Goal: Task Accomplishment & Management: Manage account settings

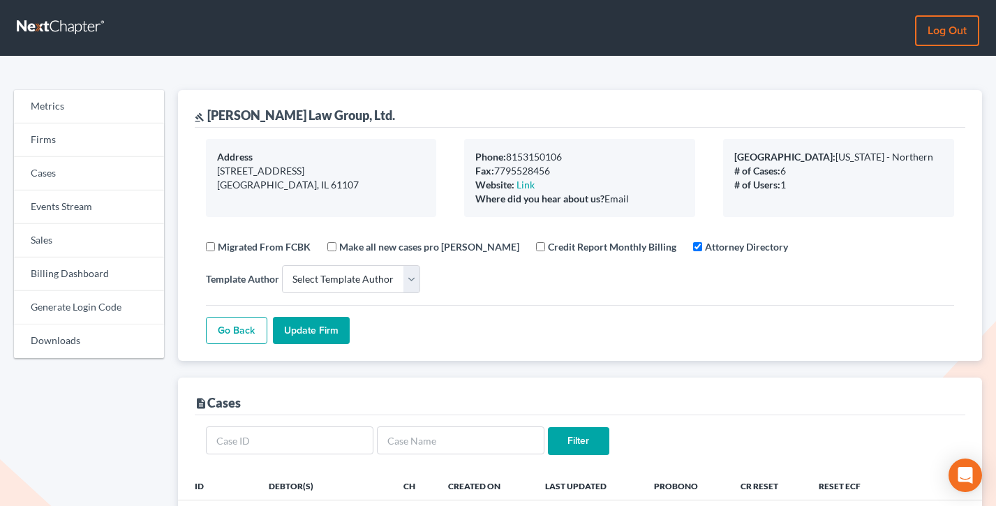
select select
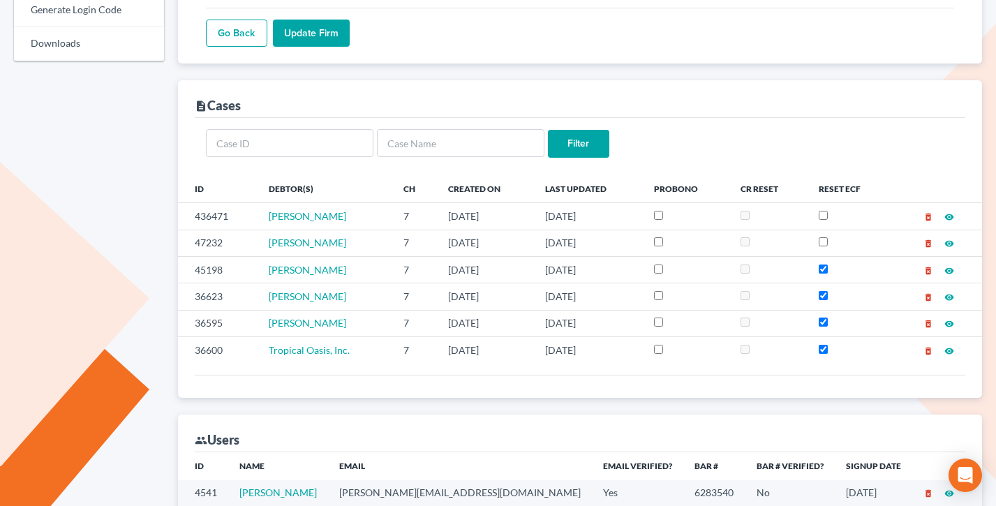
scroll to position [572, 0]
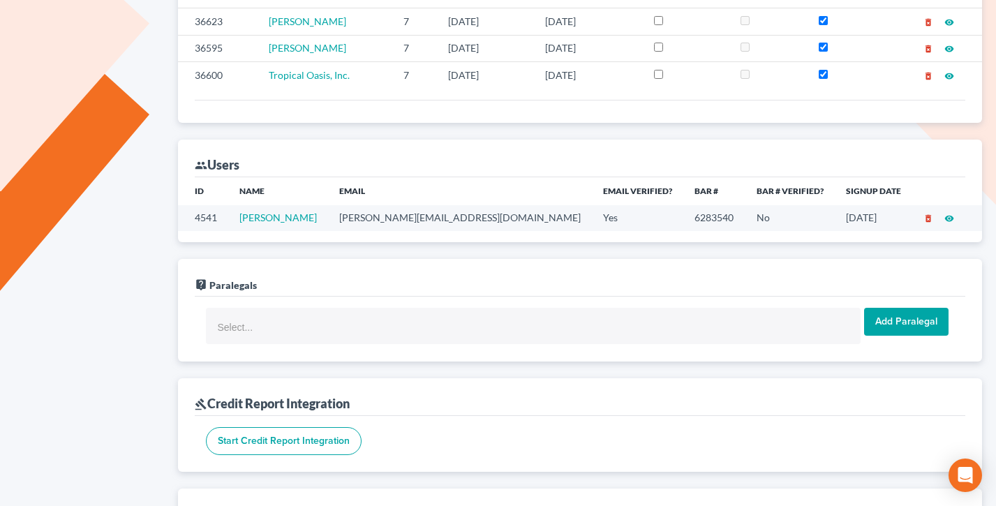
click at [408, 221] on td "eric@ejmlawgroup.com" at bounding box center [460, 218] width 264 height 26
copy td "[PERSON_NAME][EMAIL_ADDRESS][DOMAIN_NAME]"
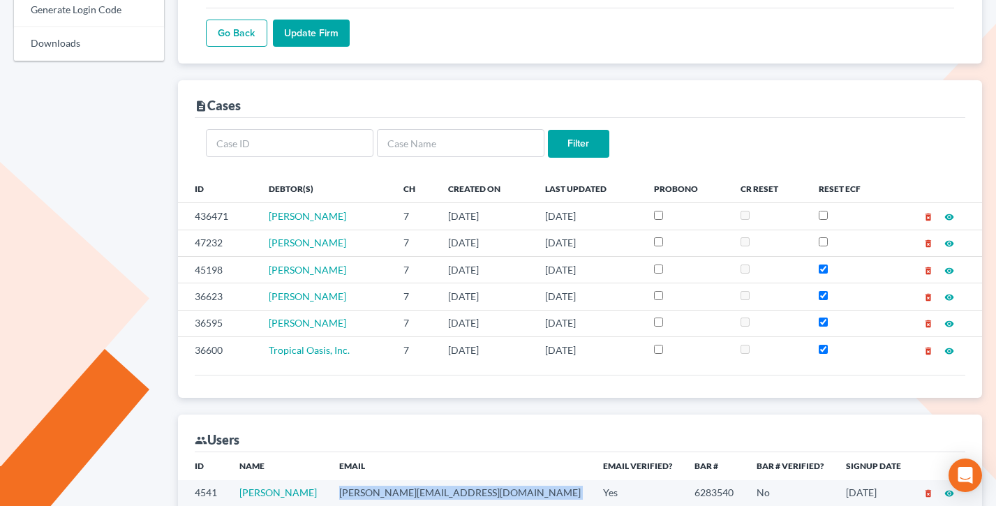
scroll to position [0, 0]
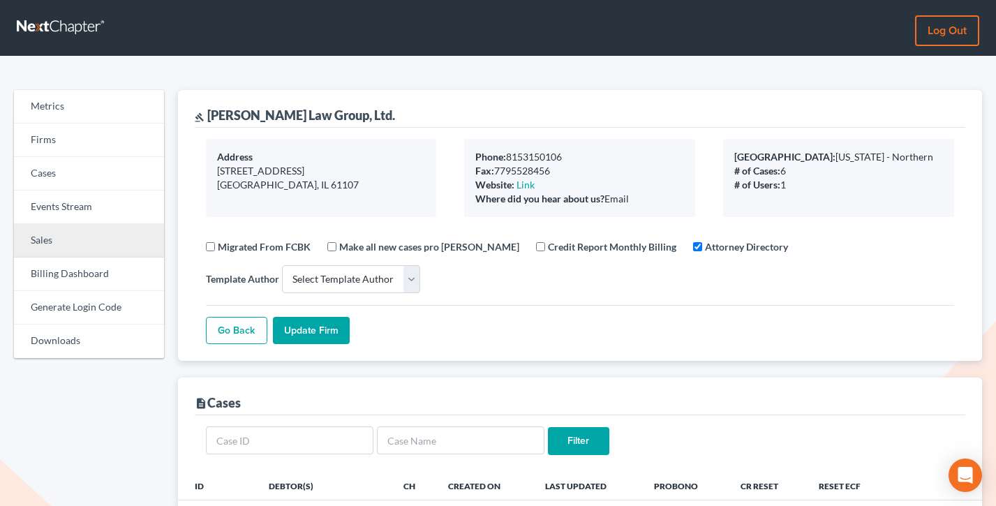
click at [73, 249] on link "Sales" at bounding box center [89, 240] width 150 height 33
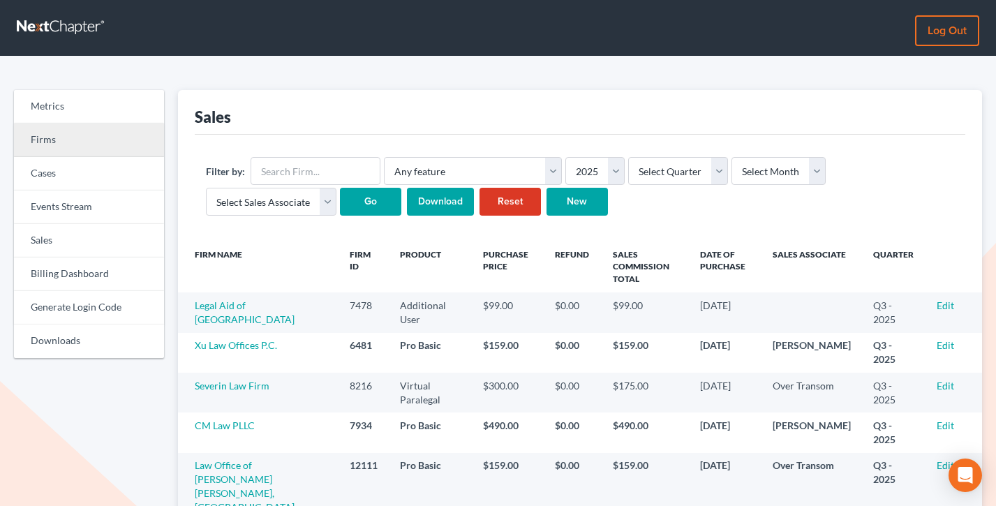
click at [94, 146] on link "Firms" at bounding box center [89, 140] width 150 height 33
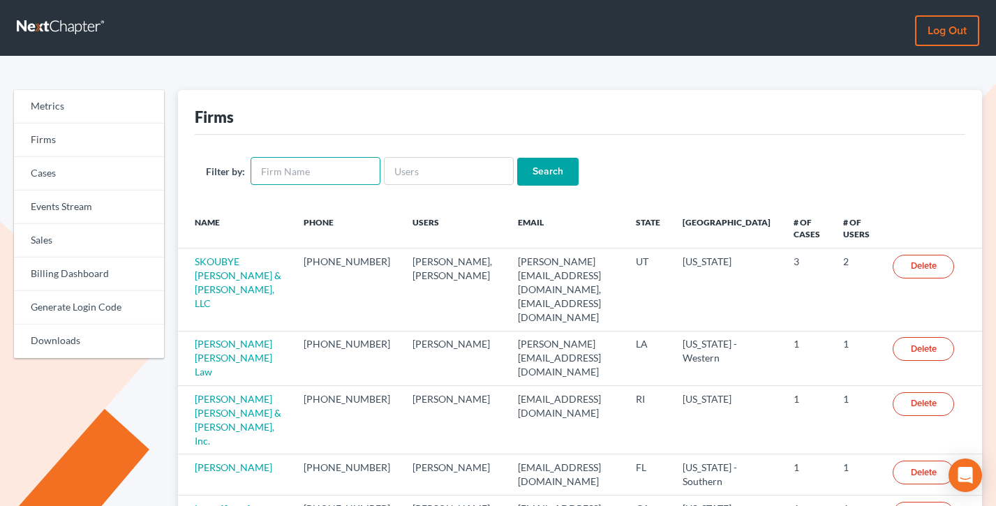
click at [329, 172] on input "text" at bounding box center [316, 171] width 130 height 28
paste input "[PERSON_NAME][EMAIL_ADDRESS][DOMAIN_NAME]"
type input "[PERSON_NAME][EMAIL_ADDRESS][DOMAIN_NAME]"
click at [327, 172] on input "[PERSON_NAME][EMAIL_ADDRESS][DOMAIN_NAME]" at bounding box center [316, 171] width 130 height 28
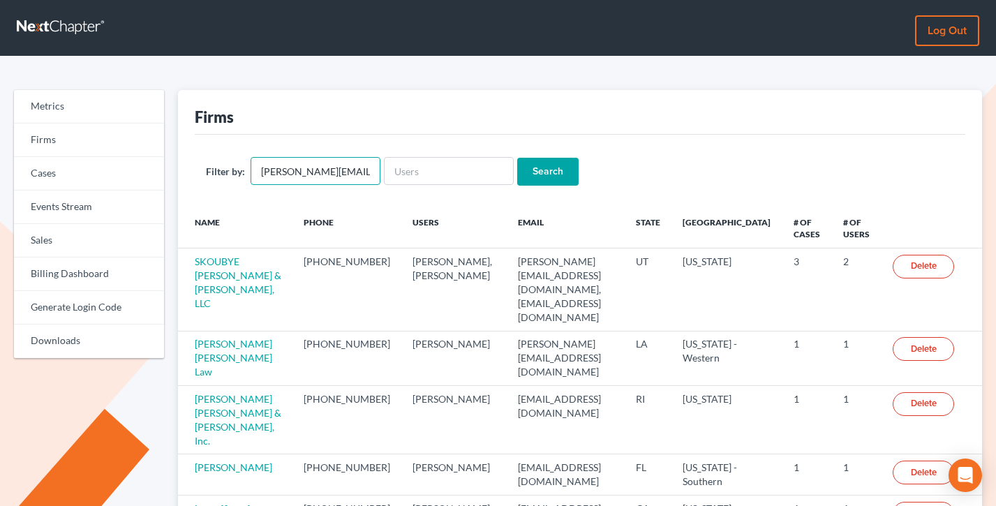
click at [327, 172] on input "[PERSON_NAME][EMAIL_ADDRESS][DOMAIN_NAME]" at bounding box center [316, 171] width 130 height 28
paste input "[PERSON_NAME][EMAIL_ADDRESS][DOMAIN_NAME]"
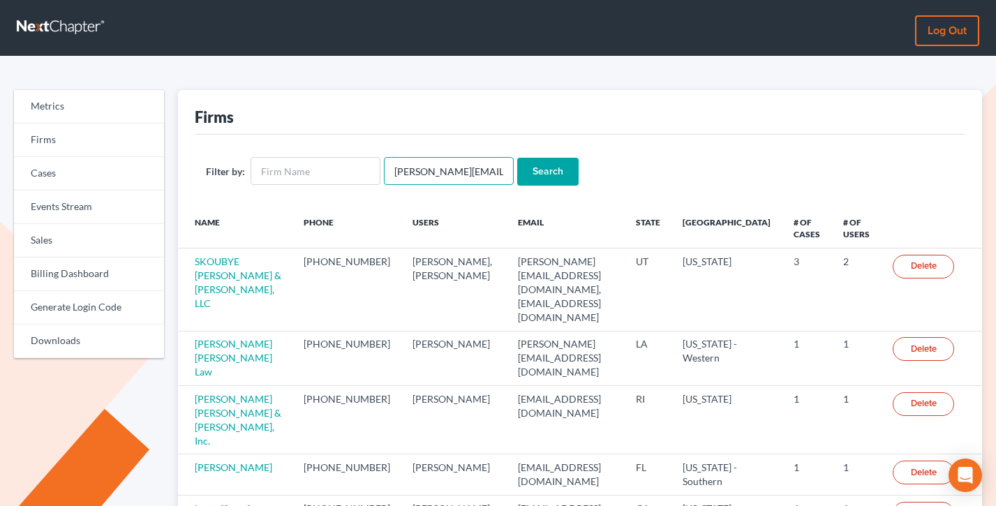
type input "[PERSON_NAME][EMAIL_ADDRESS][DOMAIN_NAME]"
click at [554, 175] on input "Search" at bounding box center [547, 172] width 61 height 28
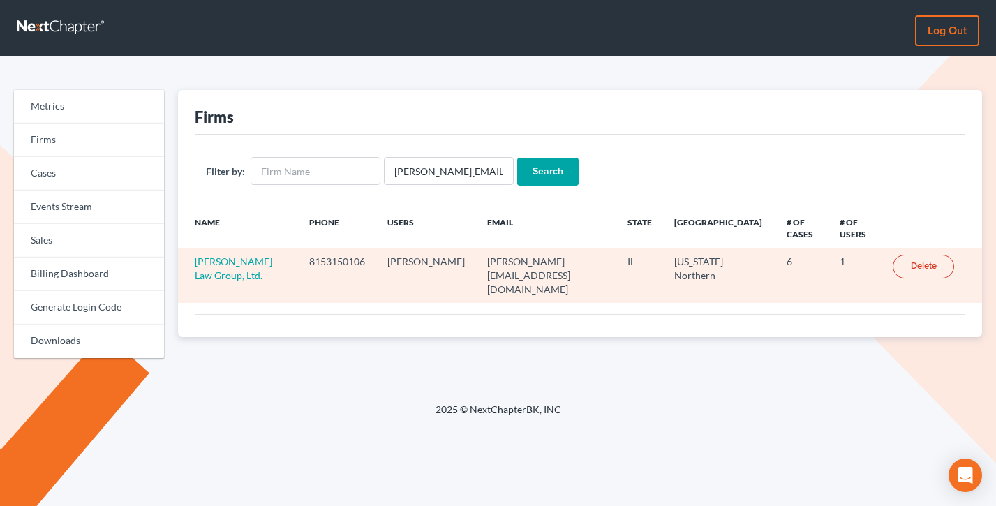
click at [260, 248] on td "[PERSON_NAME] Law Group, Ltd." at bounding box center [238, 275] width 121 height 54
click at [260, 255] on link "[PERSON_NAME] Law Group, Ltd." at bounding box center [233, 268] width 77 height 26
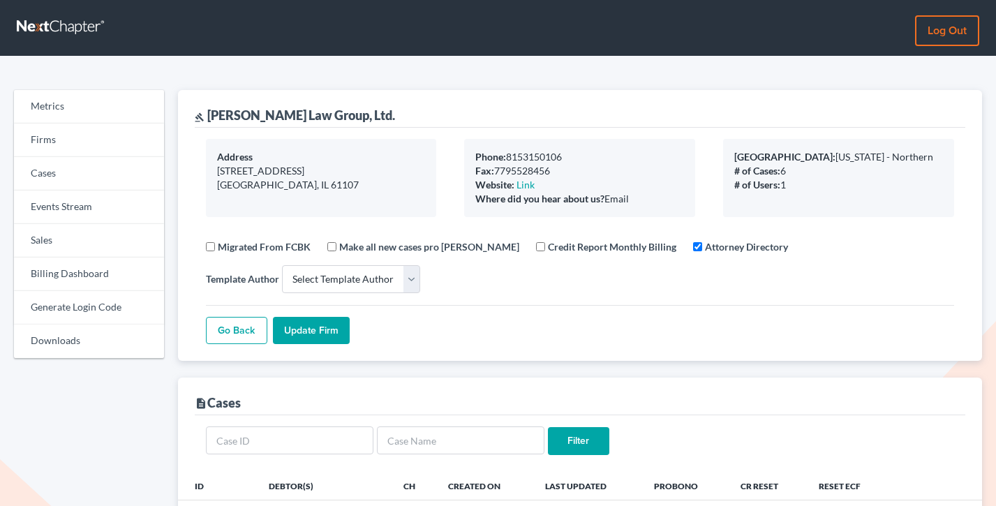
select select
click at [80, 144] on link "Firms" at bounding box center [89, 140] width 150 height 33
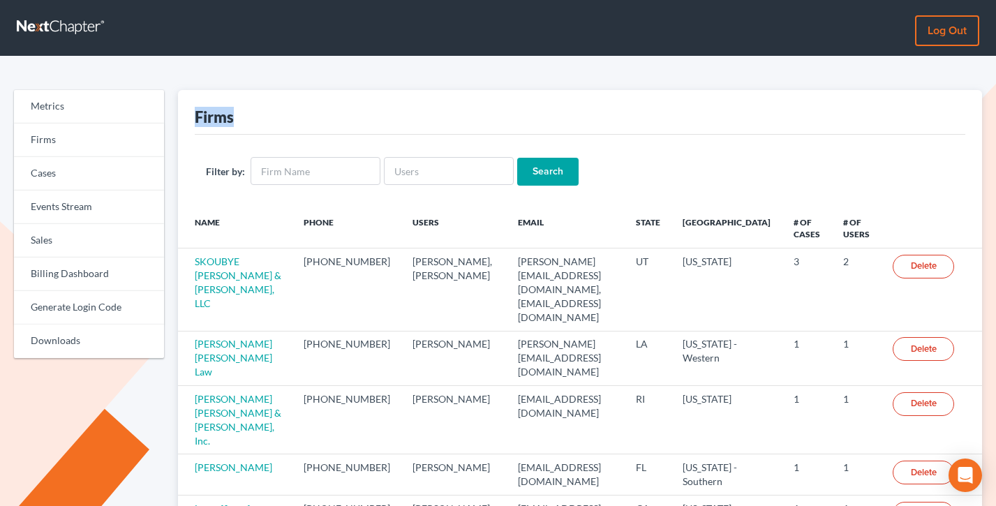
drag, startPoint x: 243, startPoint y: 128, endPoint x: 172, endPoint y: 110, distance: 72.8
click at [172, 110] on div "Firms Filter by: Search Name Phone Users Email State Primary District # of Case…" at bounding box center [580, 459] width 819 height 739
click at [318, 126] on div "Firms" at bounding box center [580, 112] width 771 height 45
drag, startPoint x: 250, startPoint y: 120, endPoint x: 188, endPoint y: 113, distance: 62.5
click at [188, 113] on div "Firms Filter by: Search Name Phone Users Email State Primary District # of Case…" at bounding box center [580, 459] width 805 height 739
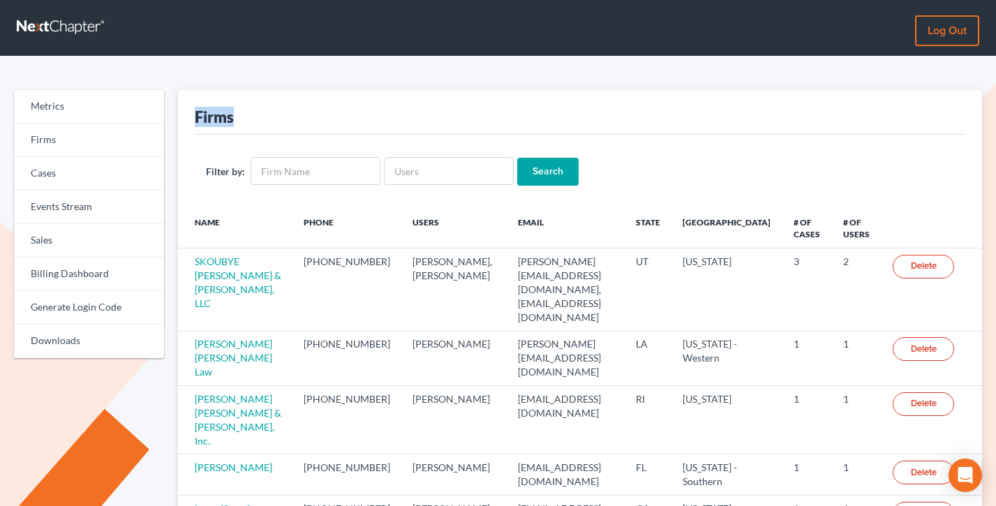
click at [188, 113] on div "Firms Filter by: Search Name Phone Users Email State Primary District # of Case…" at bounding box center [580, 459] width 805 height 739
drag, startPoint x: 253, startPoint y: 112, endPoint x: 192, endPoint y: 117, distance: 60.9
click at [192, 117] on div "Firms Filter by: Search Name Phone Users Email State Primary District # of Case…" at bounding box center [580, 459] width 805 height 739
click at [80, 204] on link "Events Stream" at bounding box center [89, 207] width 150 height 33
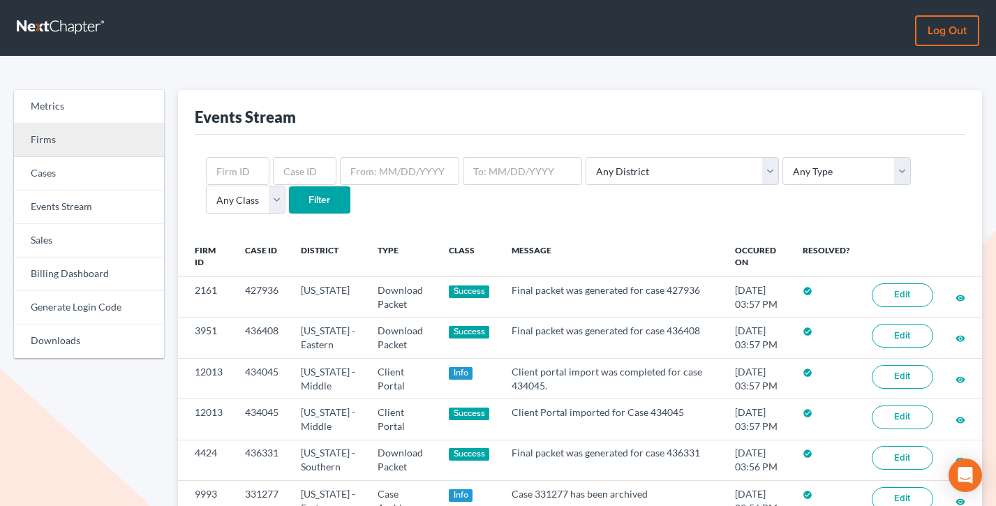
click at [89, 144] on link "Firms" at bounding box center [89, 140] width 150 height 33
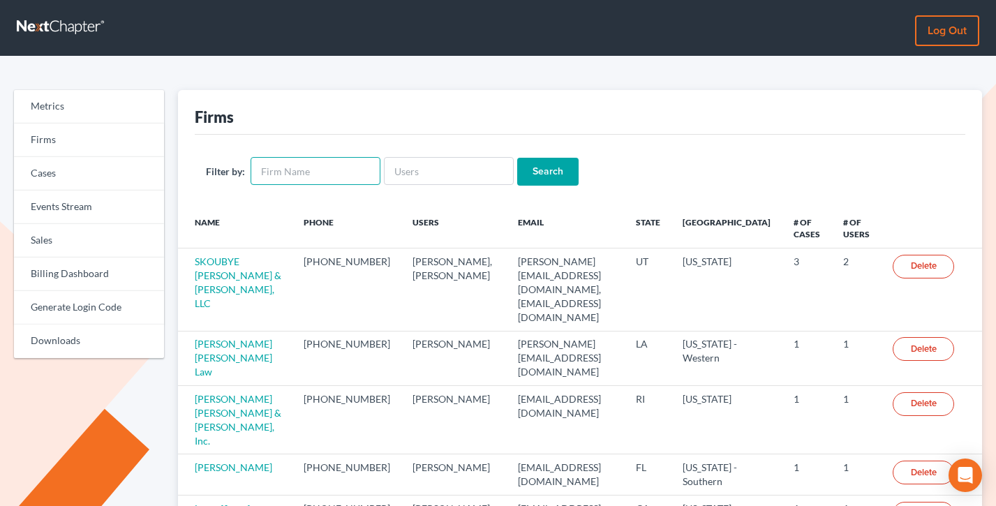
click at [327, 172] on input "text" at bounding box center [316, 171] width 130 height 28
type input "bruce bodford"
click at [517, 158] on input "Search" at bounding box center [547, 172] width 61 height 28
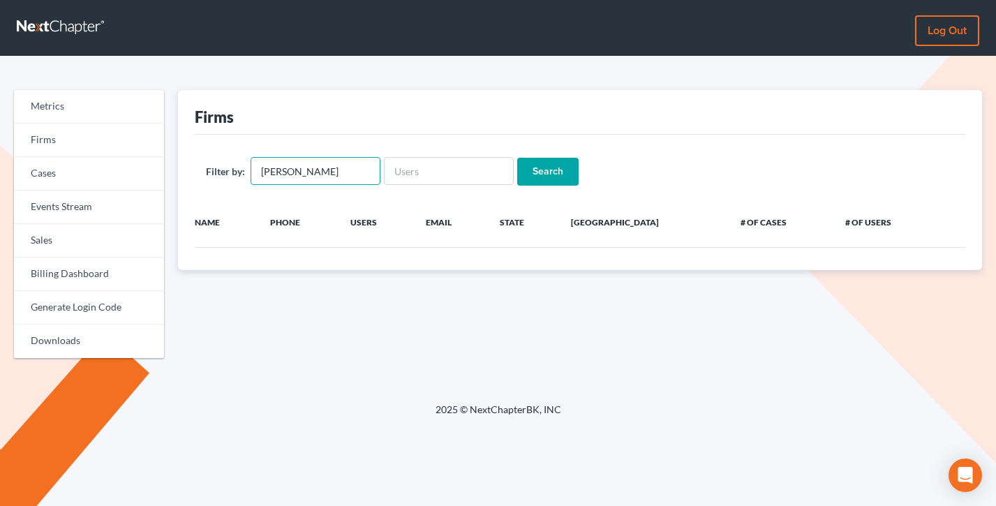
click at [328, 169] on input "[PERSON_NAME]" at bounding box center [316, 171] width 130 height 28
type input "[PERSON_NAME]"
click at [517, 158] on input "Search" at bounding box center [547, 172] width 61 height 28
click at [329, 170] on input "[PERSON_NAME]" at bounding box center [316, 171] width 130 height 28
type input "[PERSON_NAME]"
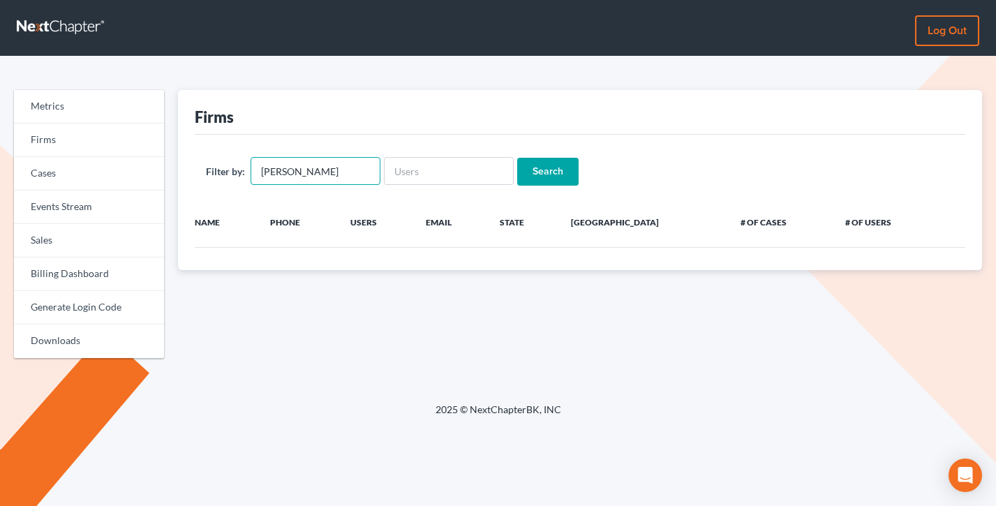
click at [517, 158] on input "Search" at bounding box center [547, 172] width 61 height 28
click at [312, 177] on input "bruce bo" at bounding box center [316, 171] width 130 height 28
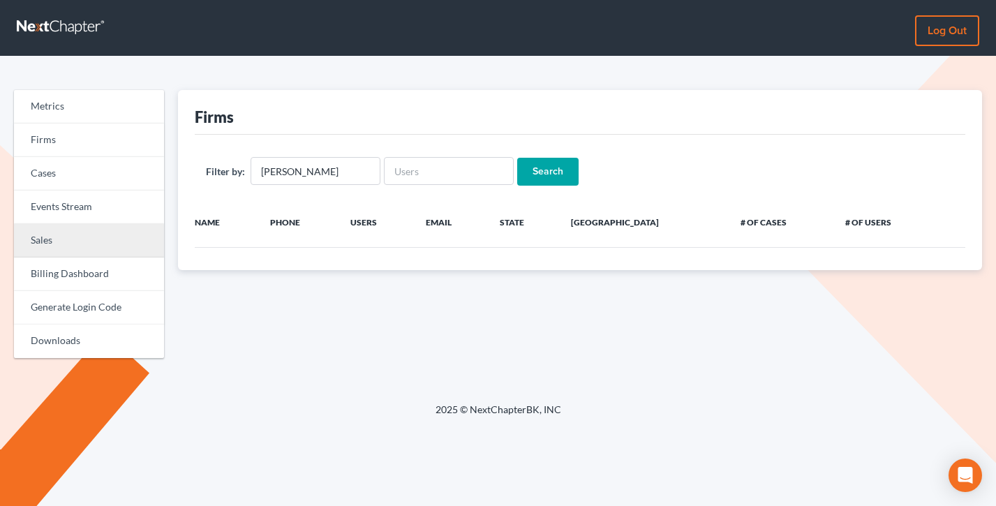
click at [64, 224] on link "Sales" at bounding box center [89, 240] width 150 height 33
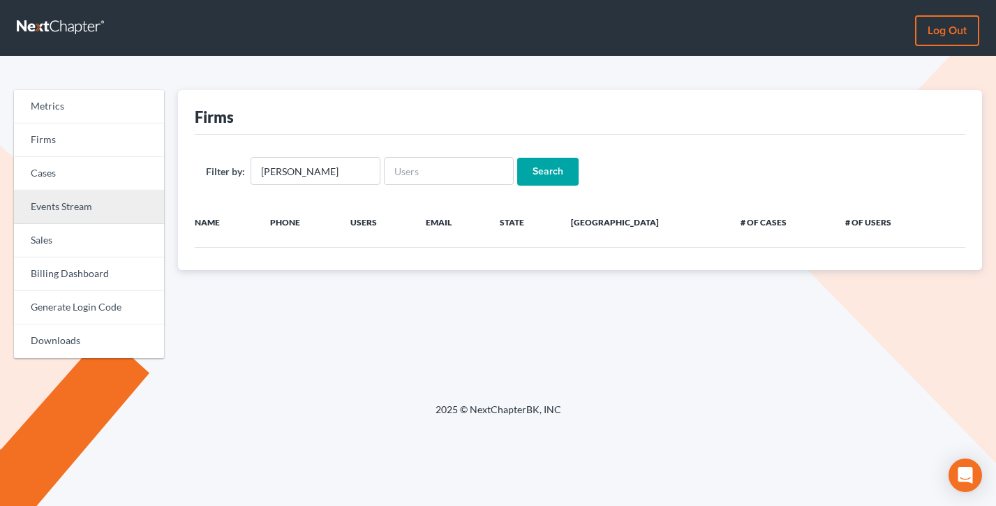
click at [66, 214] on link "Events Stream" at bounding box center [89, 207] width 150 height 33
click at [77, 204] on link "Events Stream" at bounding box center [89, 207] width 150 height 33
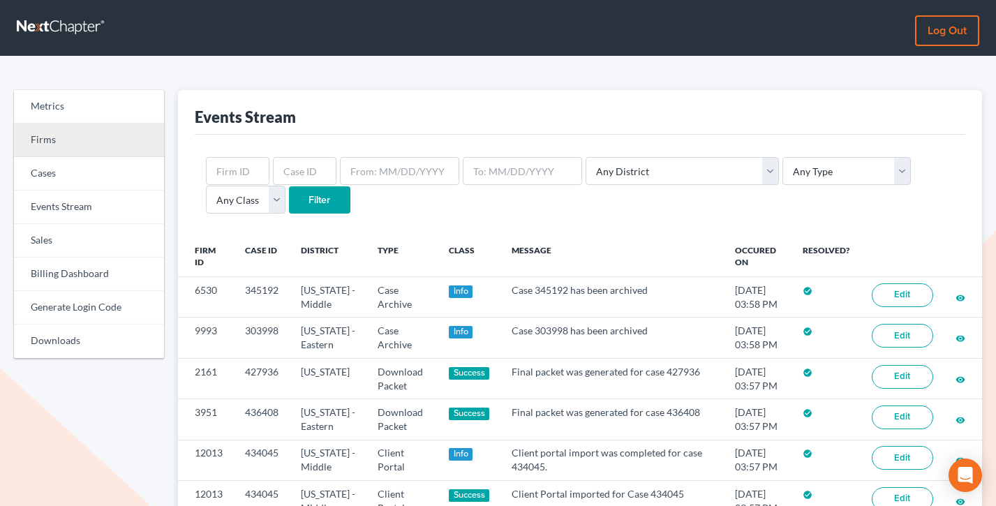
click at [67, 136] on link "Firms" at bounding box center [89, 140] width 150 height 33
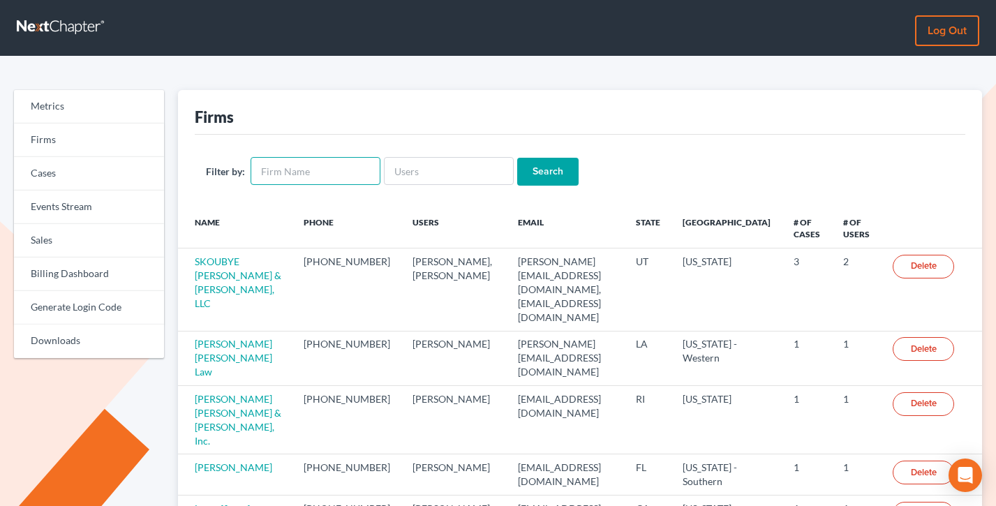
click at [313, 175] on input "text" at bounding box center [316, 171] width 130 height 28
type input "[PERSON_NAME]"
click at [517, 158] on input "Search" at bounding box center [547, 172] width 61 height 28
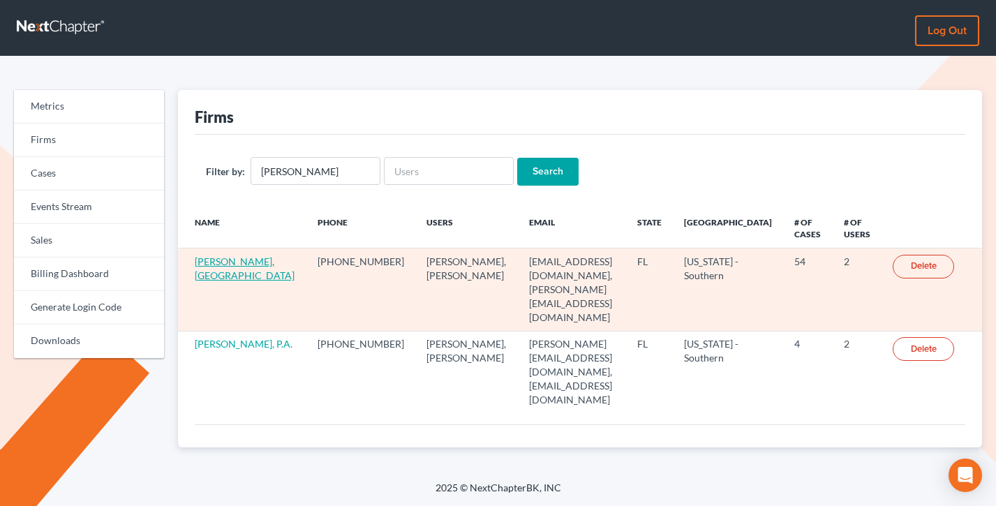
click at [203, 276] on link "[PERSON_NAME], [GEOGRAPHIC_DATA]" at bounding box center [245, 268] width 100 height 26
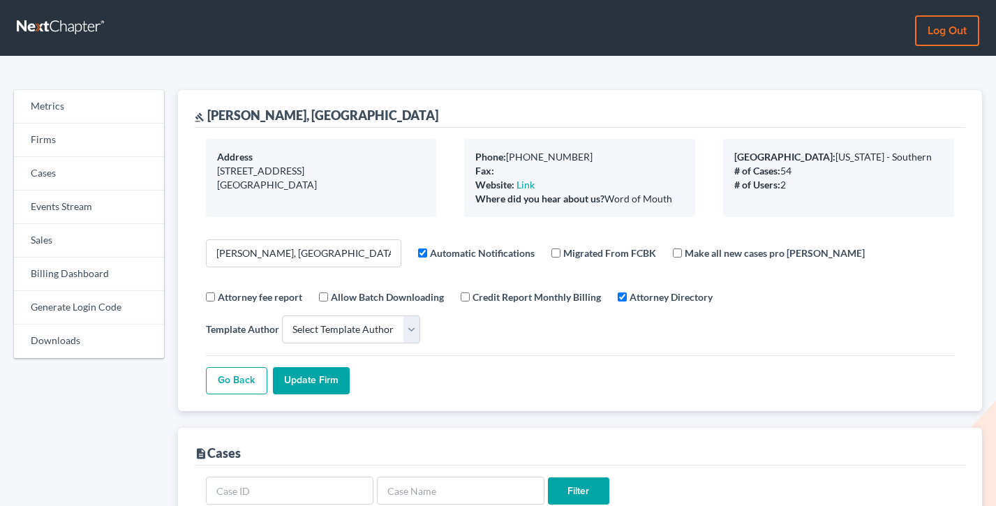
select select
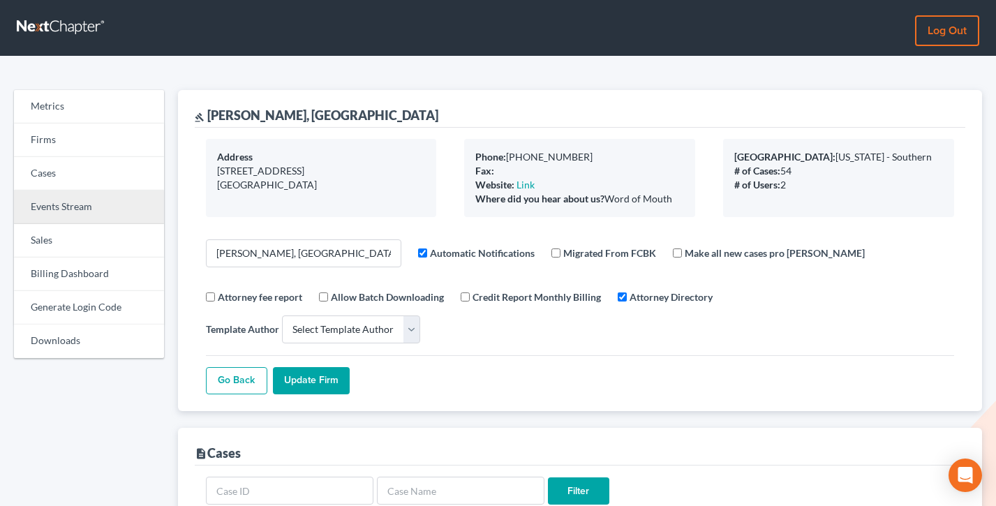
click at [73, 199] on link "Events Stream" at bounding box center [89, 207] width 150 height 33
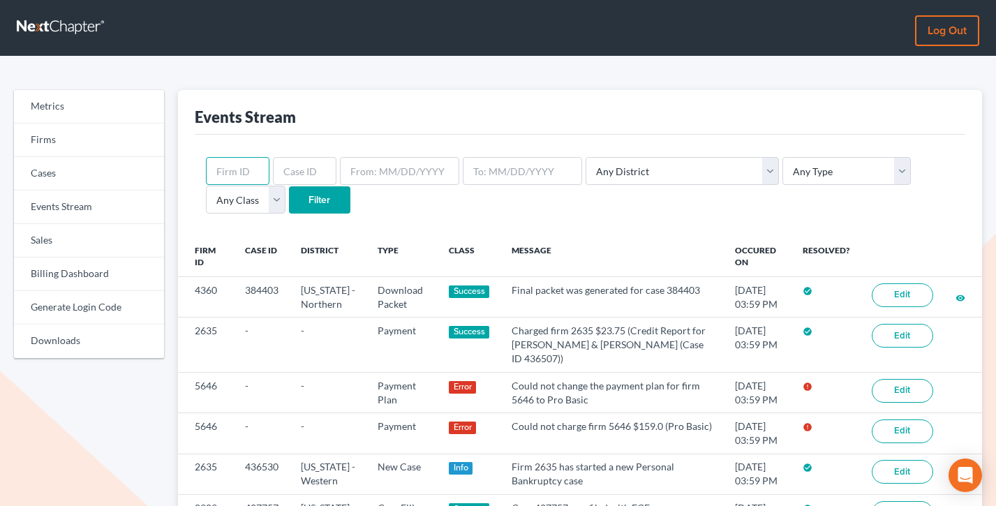
click at [234, 167] on input "text" at bounding box center [238, 171] width 64 height 28
paste input "9642"
type input "9642"
click at [289, 186] on input "Filter" at bounding box center [319, 200] width 61 height 28
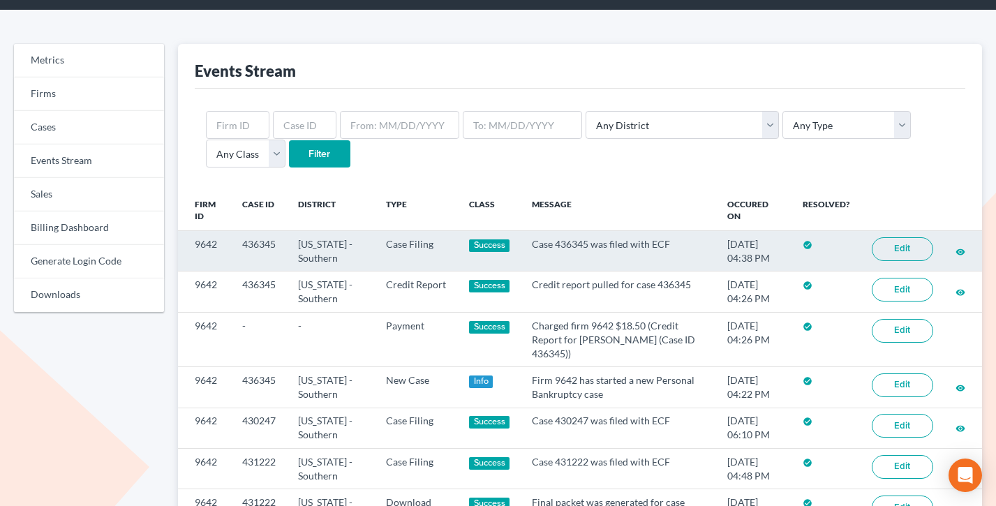
scroll to position [45, 0]
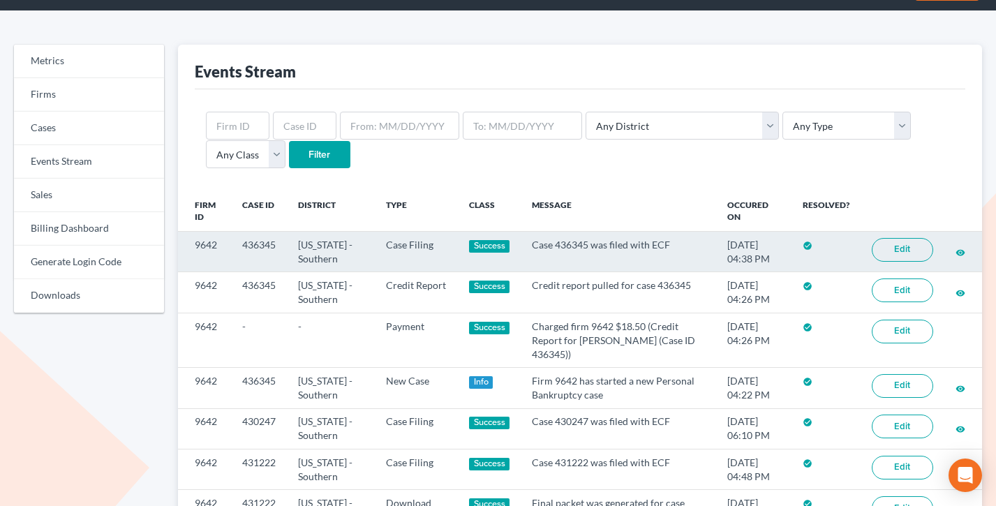
drag, startPoint x: 764, startPoint y: 257, endPoint x: 705, endPoint y: 243, distance: 60.9
click at [716, 243] on td "09/09/2025 04:38 PM" at bounding box center [753, 252] width 75 height 40
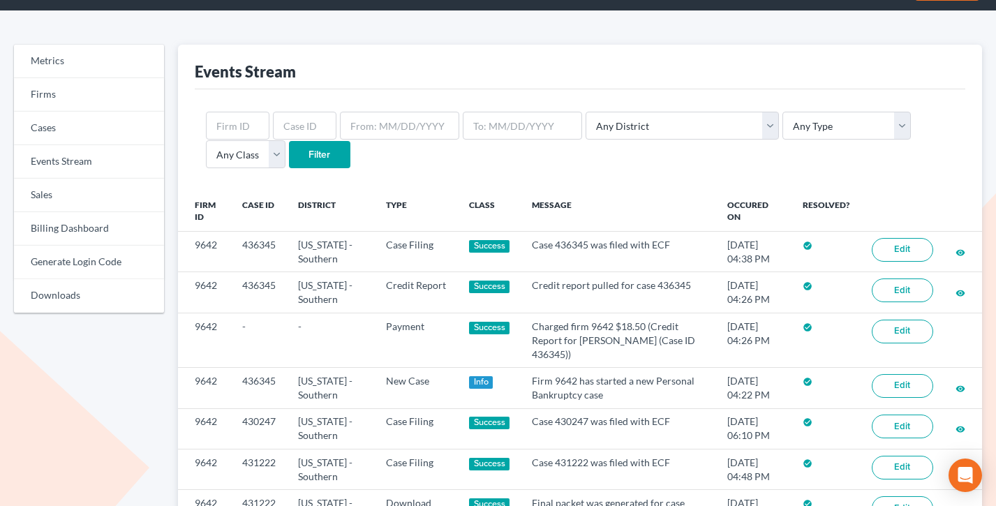
click at [640, 210] on th "Message" at bounding box center [618, 211] width 195 height 40
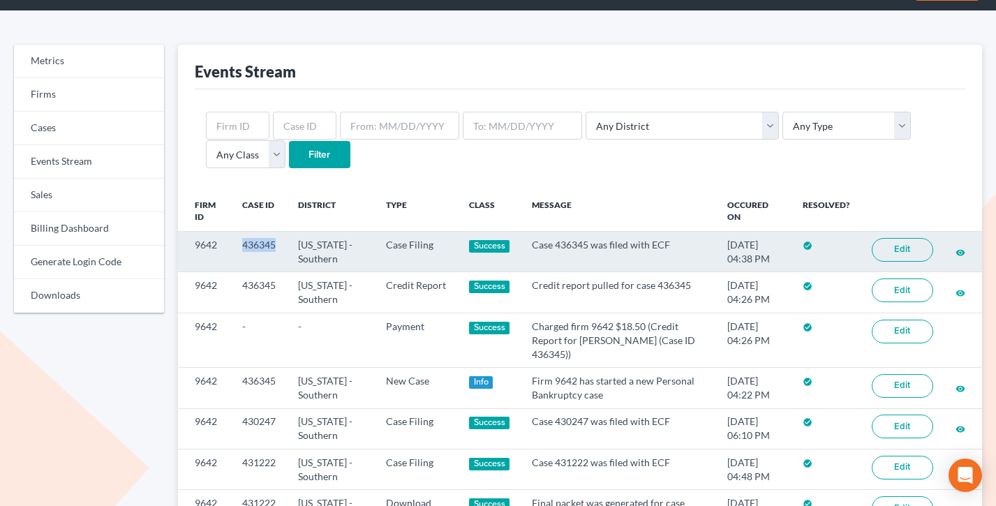
drag, startPoint x: 279, startPoint y: 245, endPoint x: 231, endPoint y: 246, distance: 48.2
click at [231, 246] on tr "9642 436345 Florida - Southern Case Filing Success Case 436345 was filed with E…" at bounding box center [580, 252] width 805 height 40
click at [220, 246] on td "9642" at bounding box center [205, 252] width 54 height 40
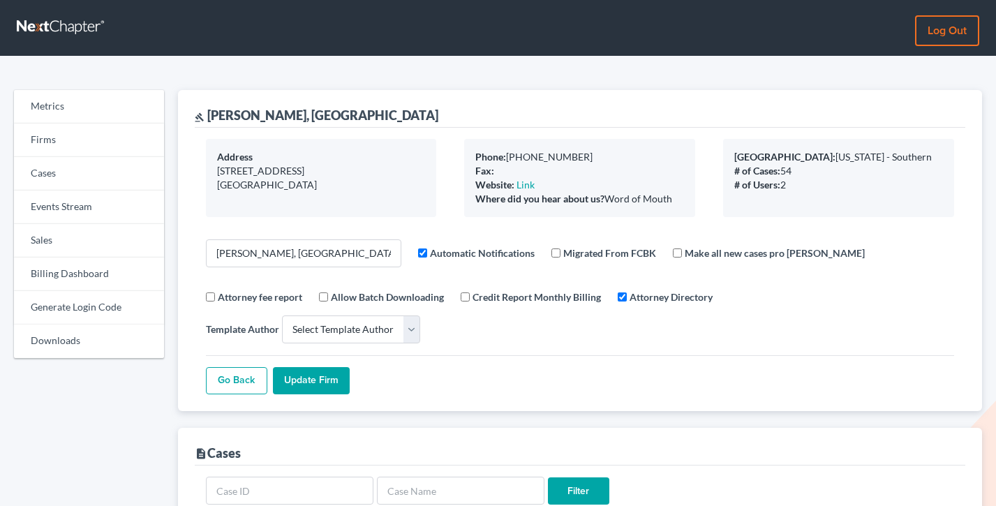
select select
click at [45, 144] on link "Firms" at bounding box center [89, 140] width 150 height 33
select select
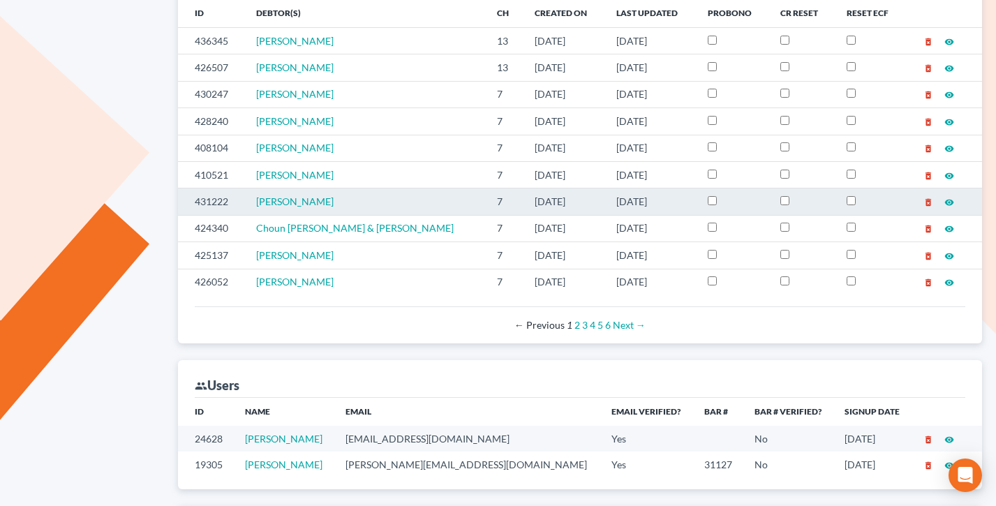
scroll to position [557, 0]
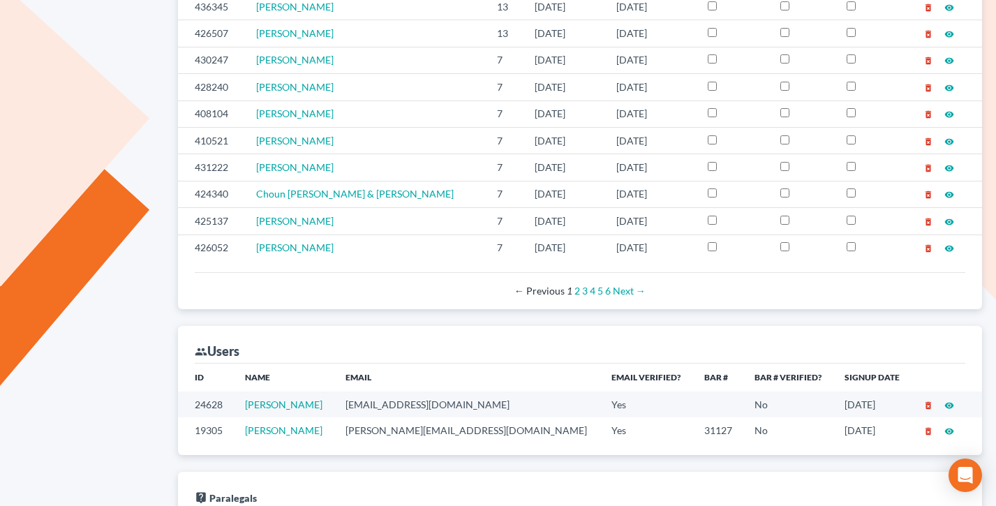
click at [431, 417] on td "[PERSON_NAME][EMAIL_ADDRESS][DOMAIN_NAME]" at bounding box center [467, 430] width 266 height 26
click at [430, 417] on td "botsford@floridaone.com" at bounding box center [467, 430] width 266 height 26
copy td "botsford@floridaone.com"
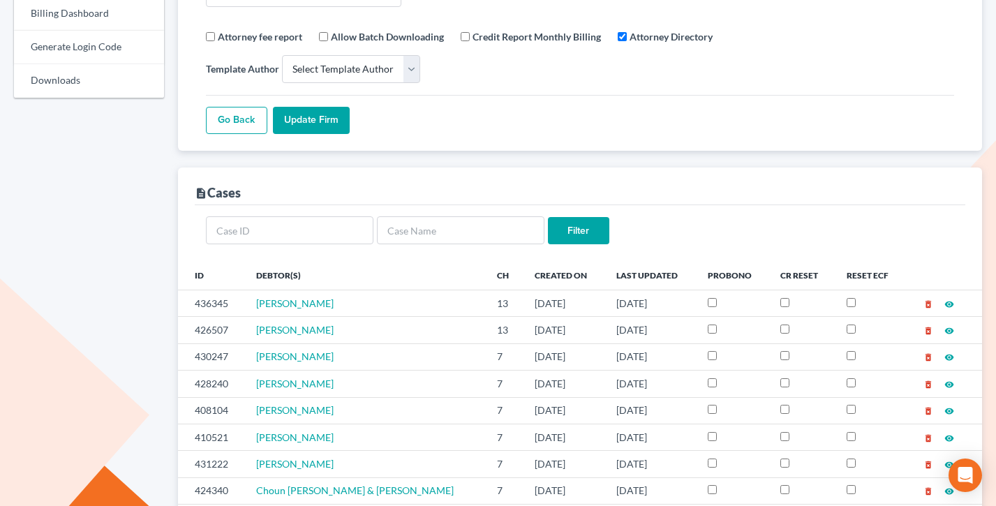
scroll to position [0, 0]
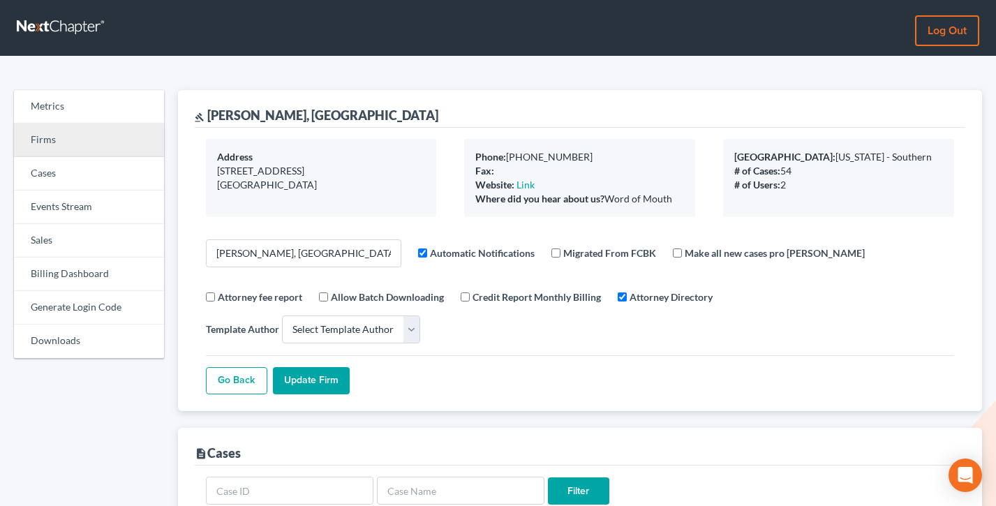
click at [61, 127] on link "Firms" at bounding box center [89, 140] width 150 height 33
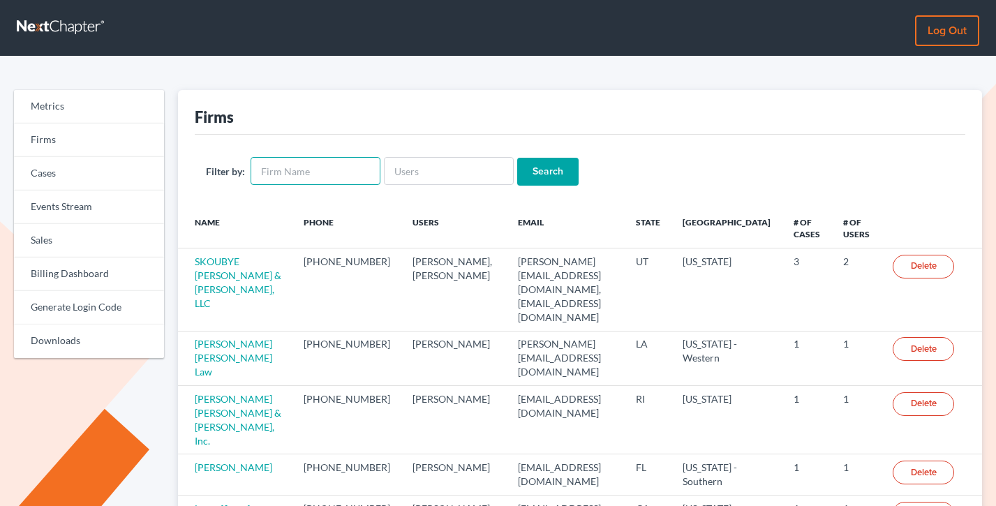
click at [306, 167] on input "text" at bounding box center [316, 171] width 130 height 28
paste input "D. [PERSON_NAME] PLLC"
type input "D. [PERSON_NAME] PLLC"
click at [517, 158] on input "Search" at bounding box center [547, 172] width 61 height 28
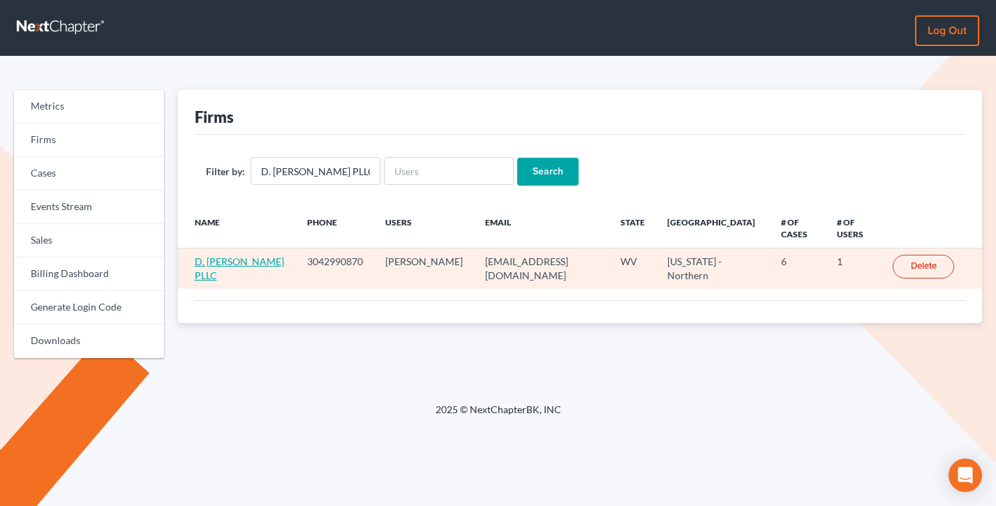
click at [241, 255] on link "D. [PERSON_NAME] PLLC" at bounding box center [239, 268] width 89 height 26
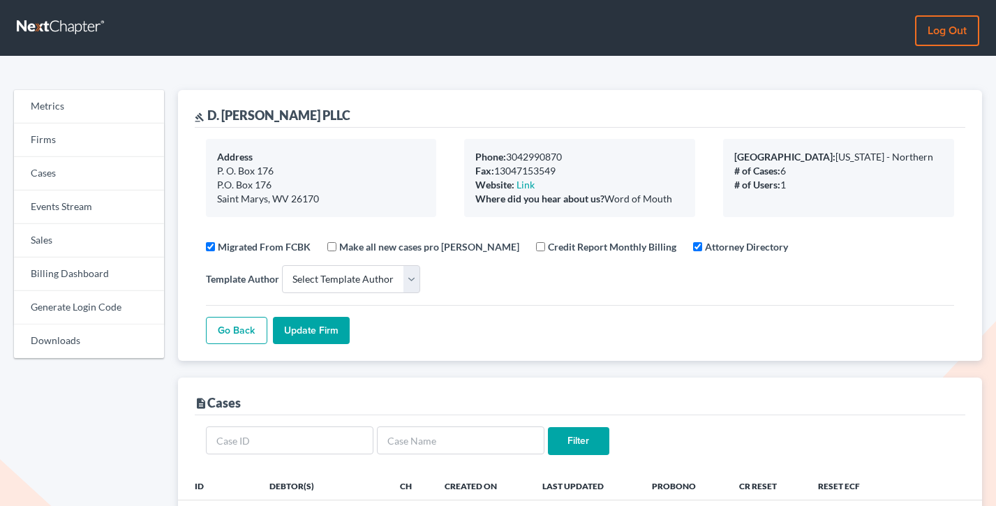
select select
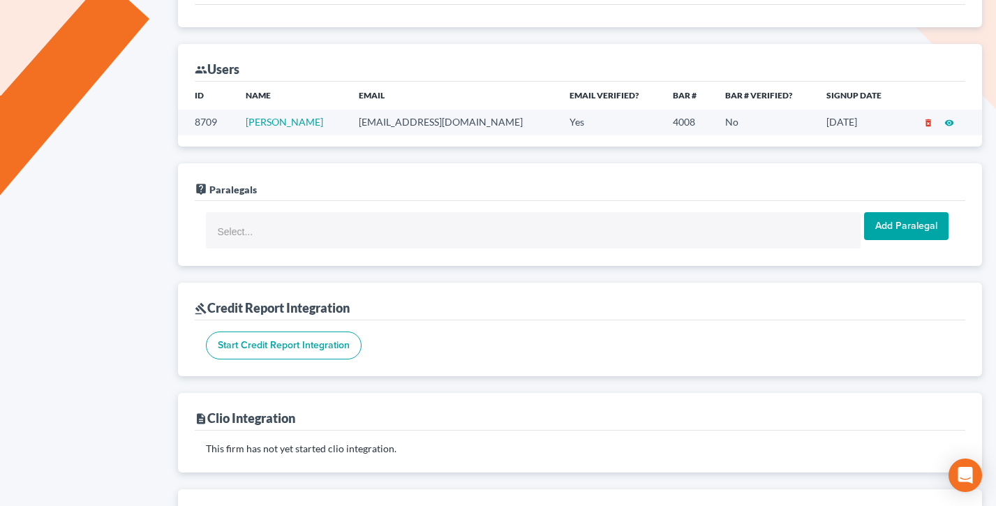
scroll to position [666, 0]
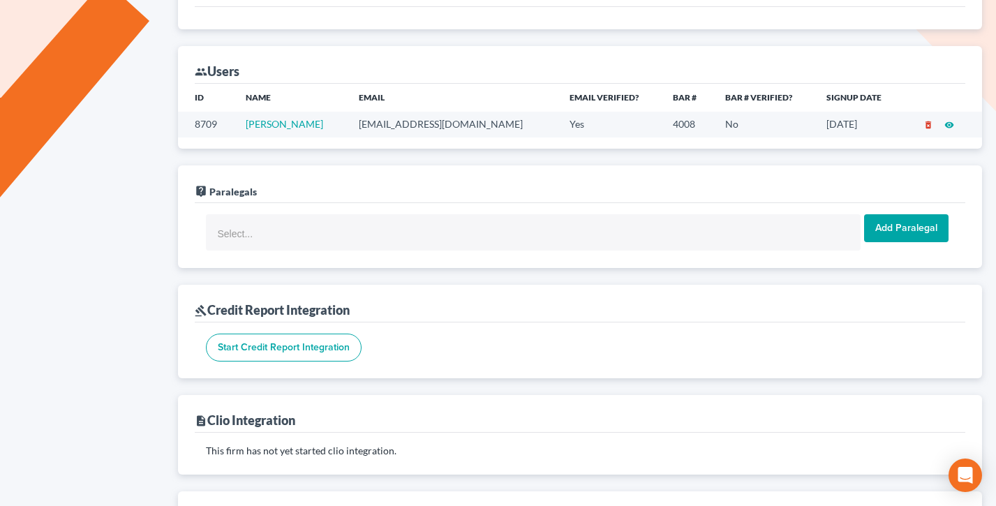
click at [429, 119] on td "[EMAIL_ADDRESS][DOMAIN_NAME]" at bounding box center [453, 125] width 211 height 26
copy td "[EMAIL_ADDRESS][DOMAIN_NAME]"
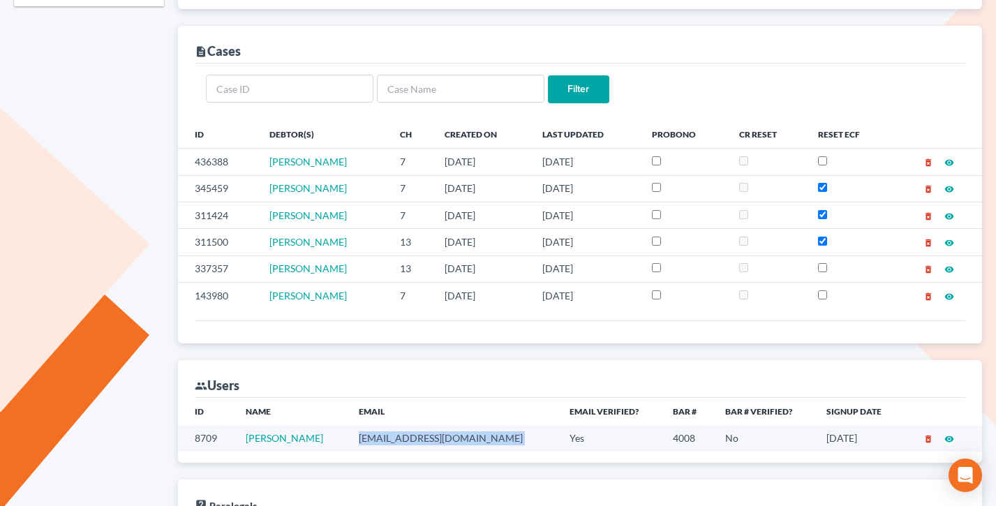
scroll to position [0, 0]
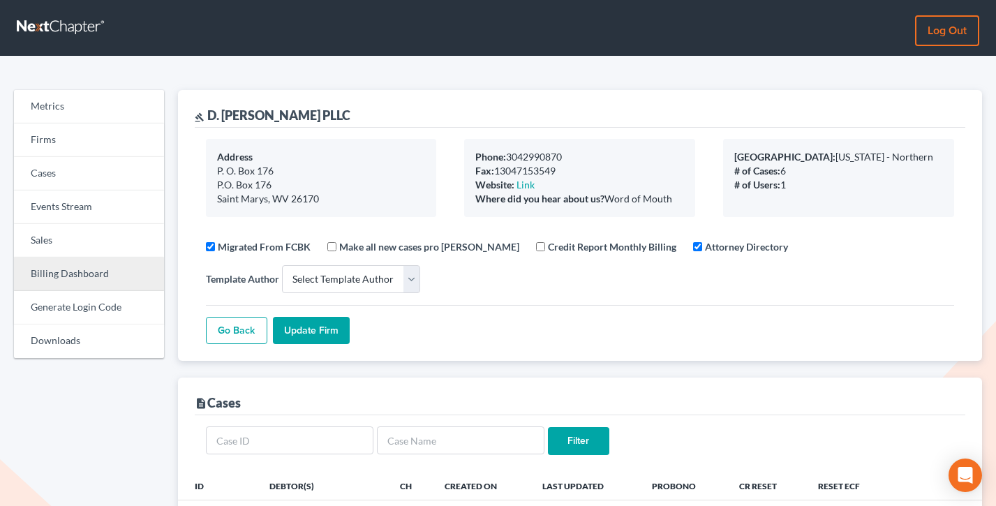
click at [73, 258] on link "Billing Dashboard" at bounding box center [89, 274] width 150 height 33
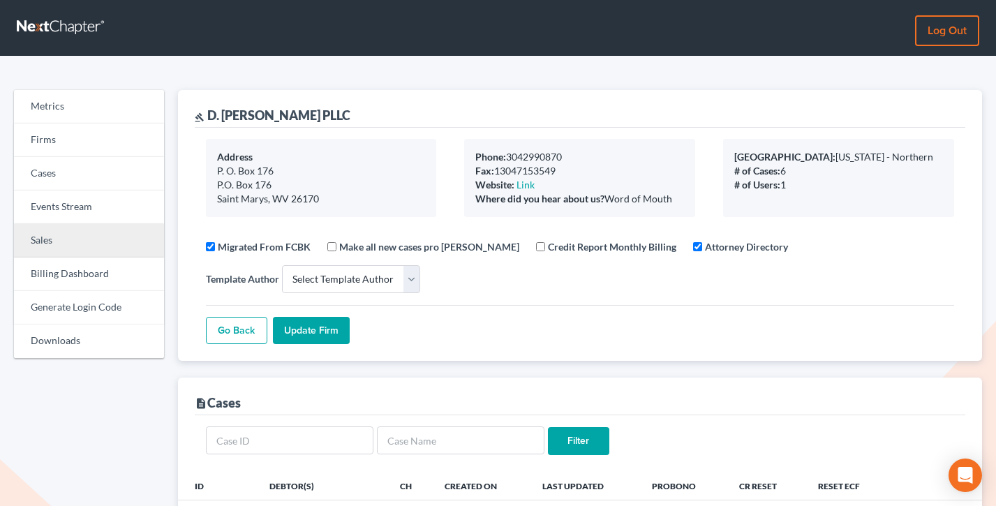
click at [76, 251] on link "Sales" at bounding box center [89, 240] width 150 height 33
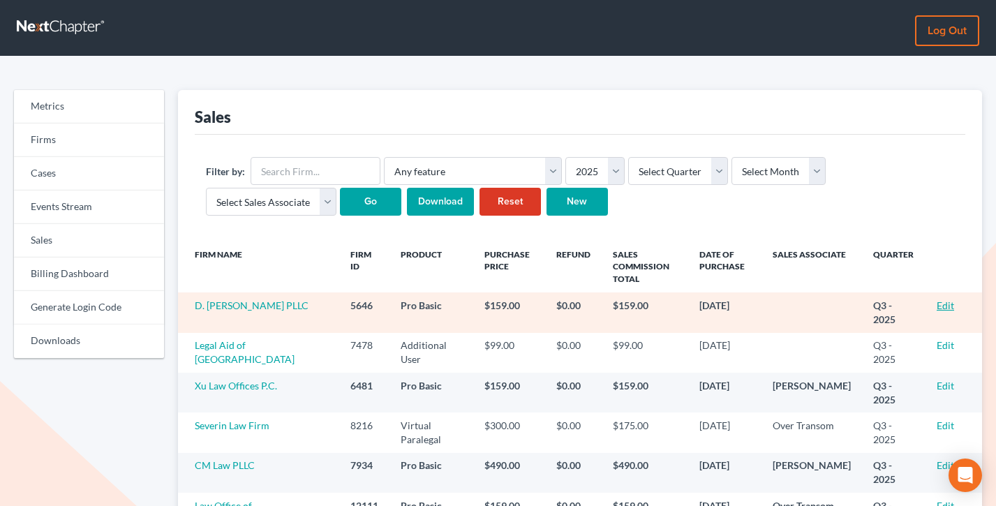
click at [945, 305] on link "Edit" at bounding box center [945, 305] width 17 height 12
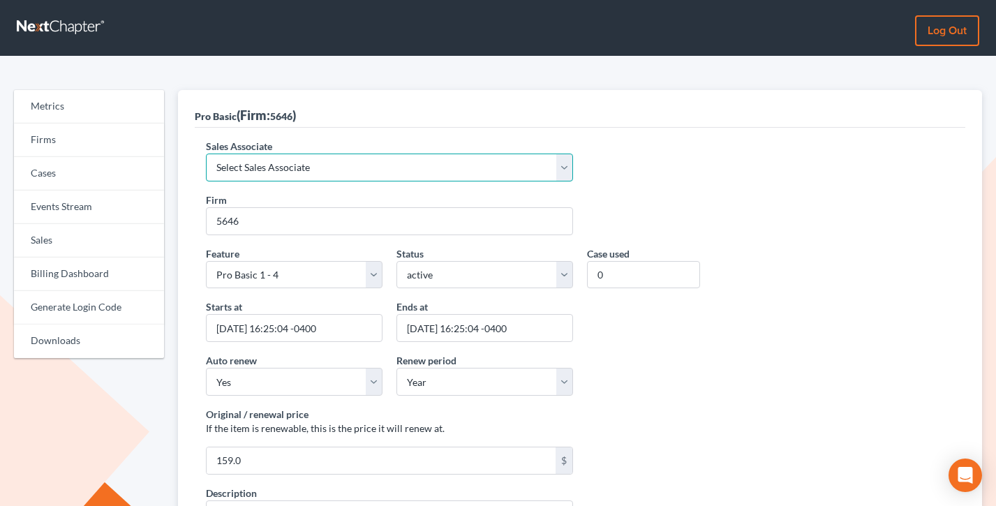
click at [386, 154] on select "Select Sales Associate Alex Seymour Over Transom Tim Shadoan" at bounding box center [389, 168] width 367 height 28
select select "7676"
click at [206, 154] on select "Select Sales Associate Alex Seymour Over Transom Tim Shadoan" at bounding box center [389, 168] width 367 height 28
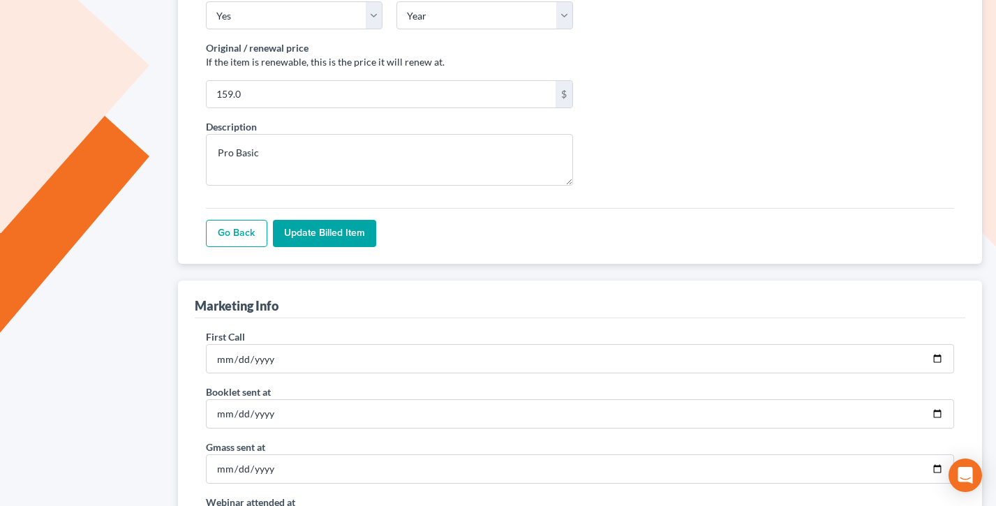
click at [297, 237] on input "Update Billed item" at bounding box center [324, 234] width 103 height 28
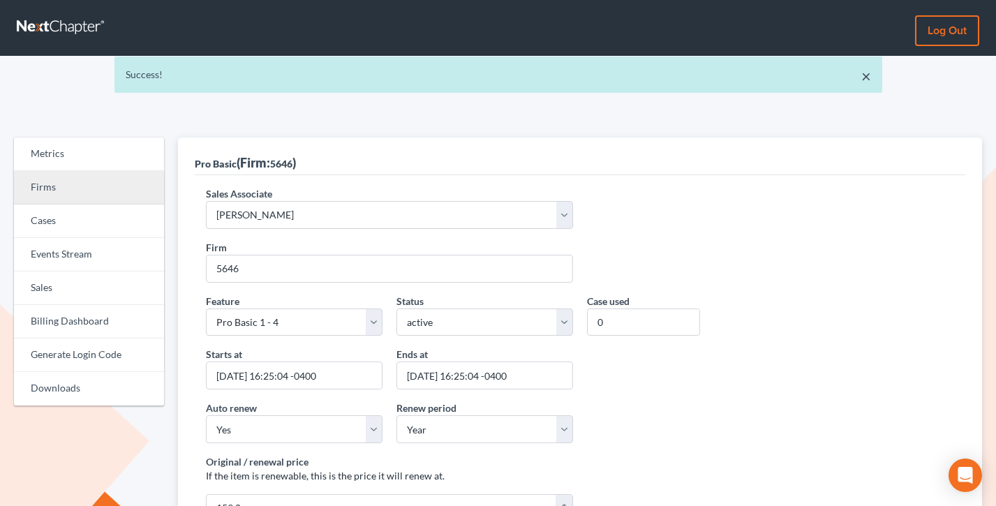
click at [73, 192] on link "Firms" at bounding box center [89, 187] width 150 height 33
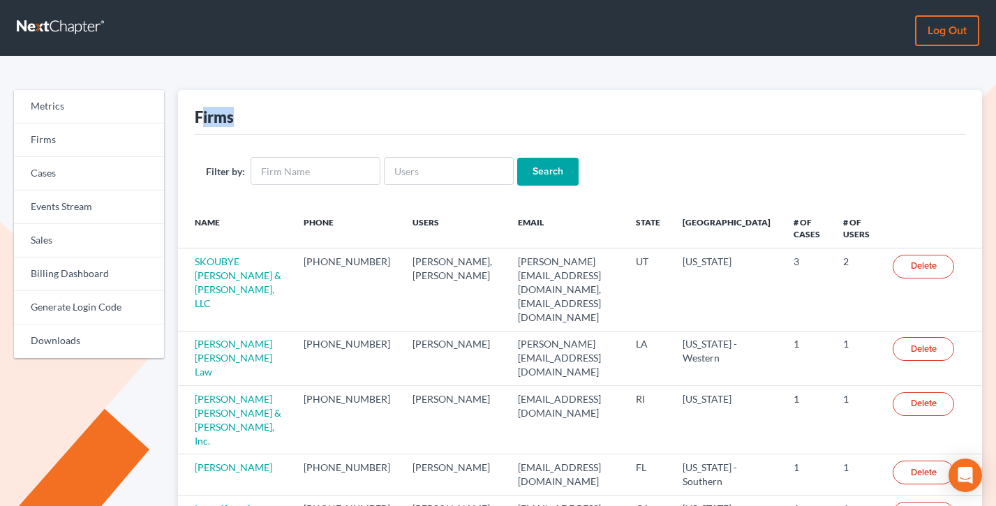
drag, startPoint x: 322, startPoint y: 112, endPoint x: 204, endPoint y: 114, distance: 117.3
click at [202, 114] on div "Firms" at bounding box center [580, 112] width 771 height 45
click at [341, 119] on div "Firms" at bounding box center [580, 112] width 771 height 45
click at [39, 246] on link "Sales" at bounding box center [89, 240] width 150 height 33
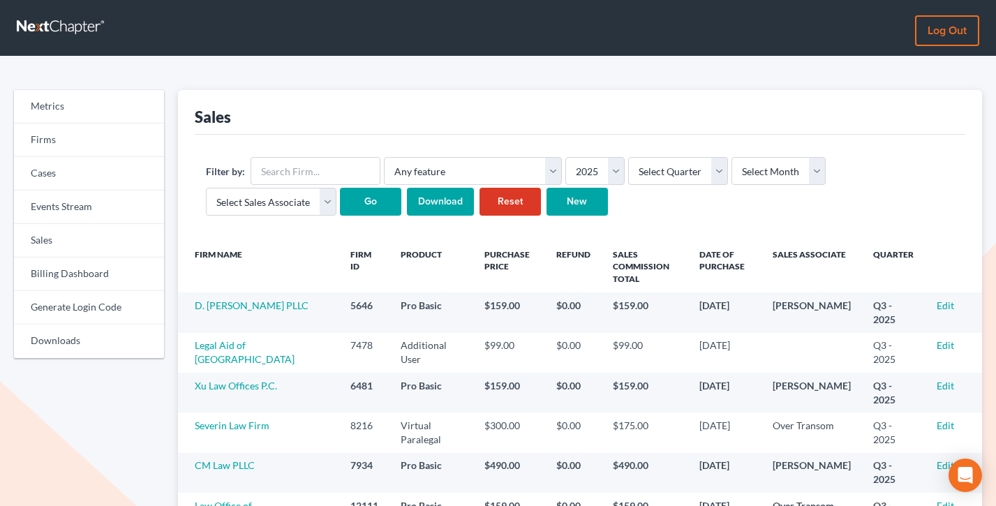
scroll to position [77, 0]
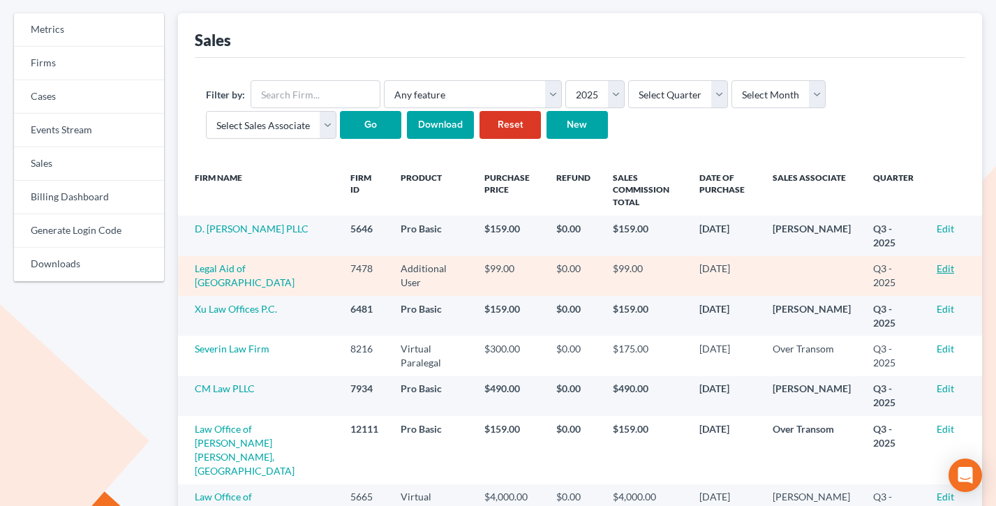
click at [948, 267] on link "Edit" at bounding box center [945, 268] width 17 height 12
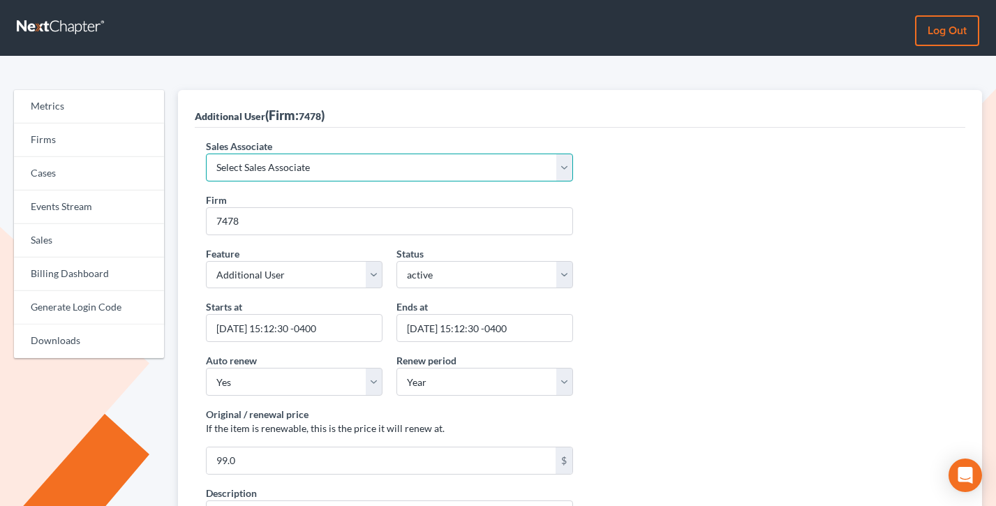
click at [324, 156] on select "Select Sales Associate Alex Seymour Over Transom Tim Shadoan" at bounding box center [389, 168] width 367 height 28
select select "10275"
click at [206, 154] on select "Select Sales Associate Alex Seymour Over Transom Tim Shadoan" at bounding box center [389, 168] width 367 height 28
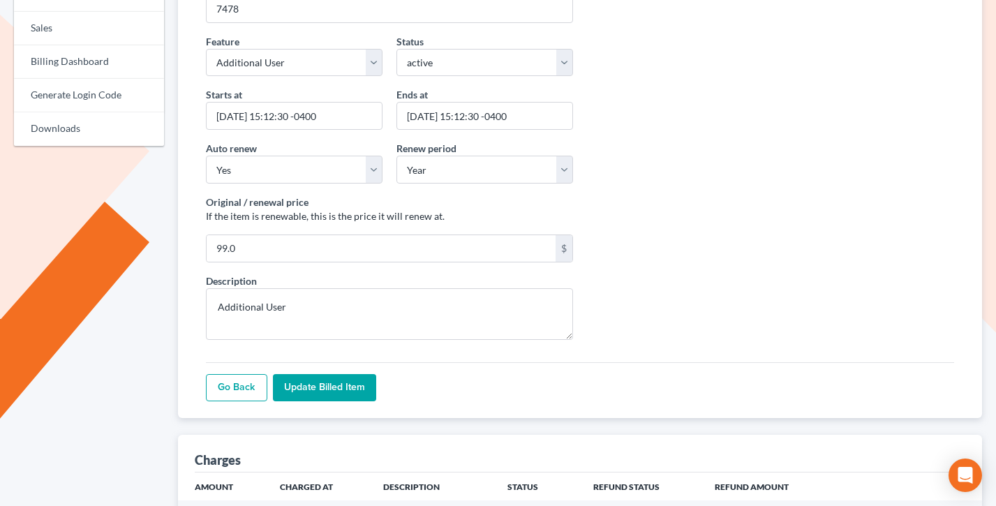
click at [306, 389] on input "Update Billed item" at bounding box center [324, 388] width 103 height 28
